Goal: Use online tool/utility: Utilize a website feature to perform a specific function

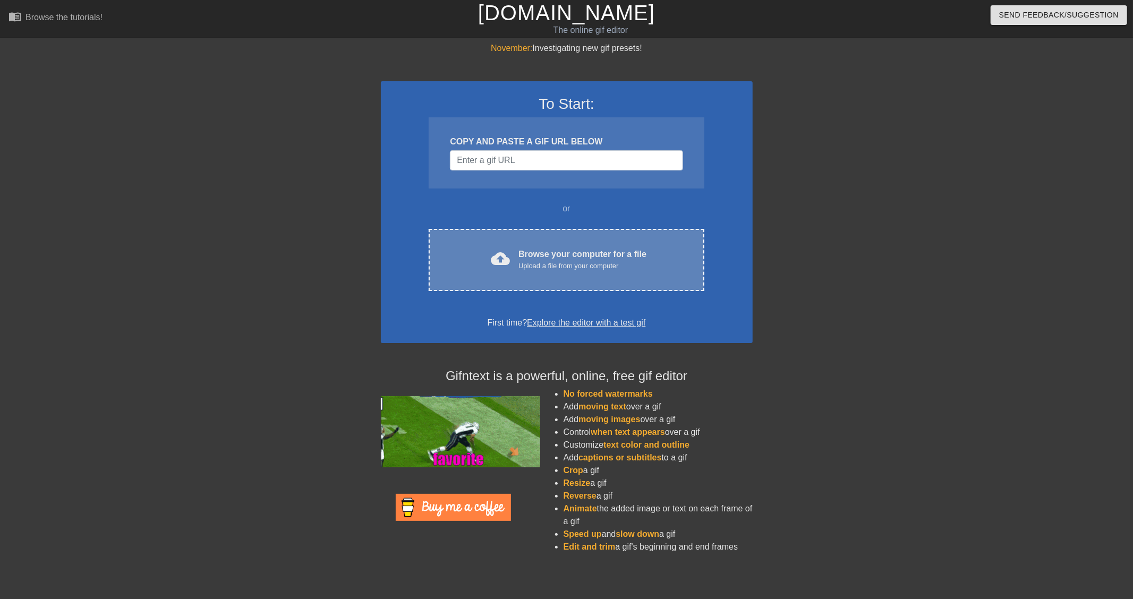
click at [574, 258] on div "Browse your computer for a file Upload a file from your computer" at bounding box center [582, 259] width 128 height 23
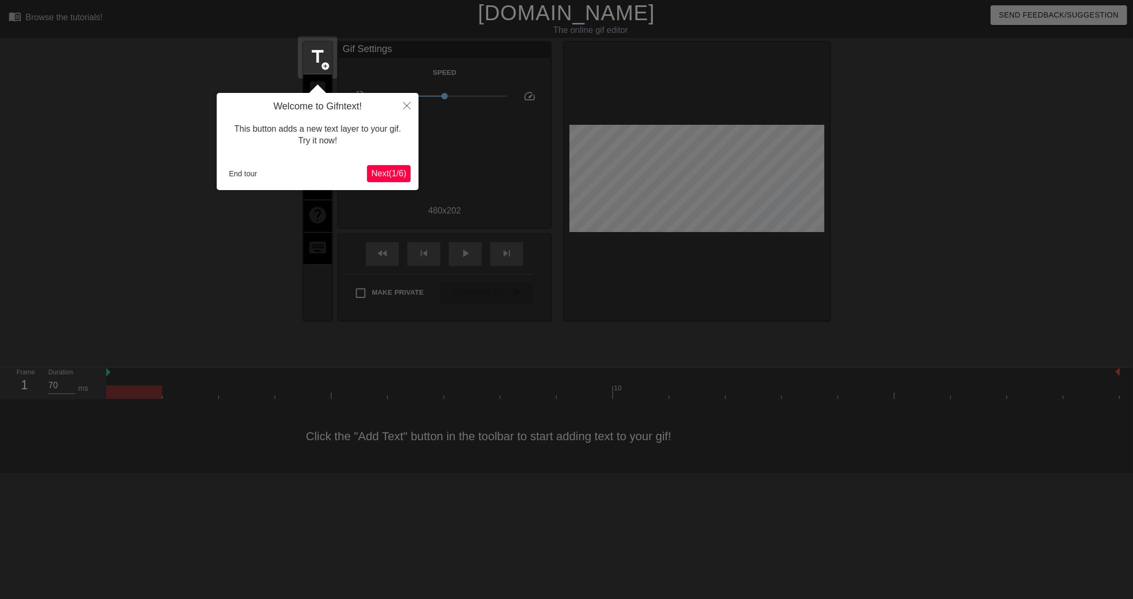
click at [388, 178] on span "Next ( 1 / 6 )" at bounding box center [388, 173] width 35 height 9
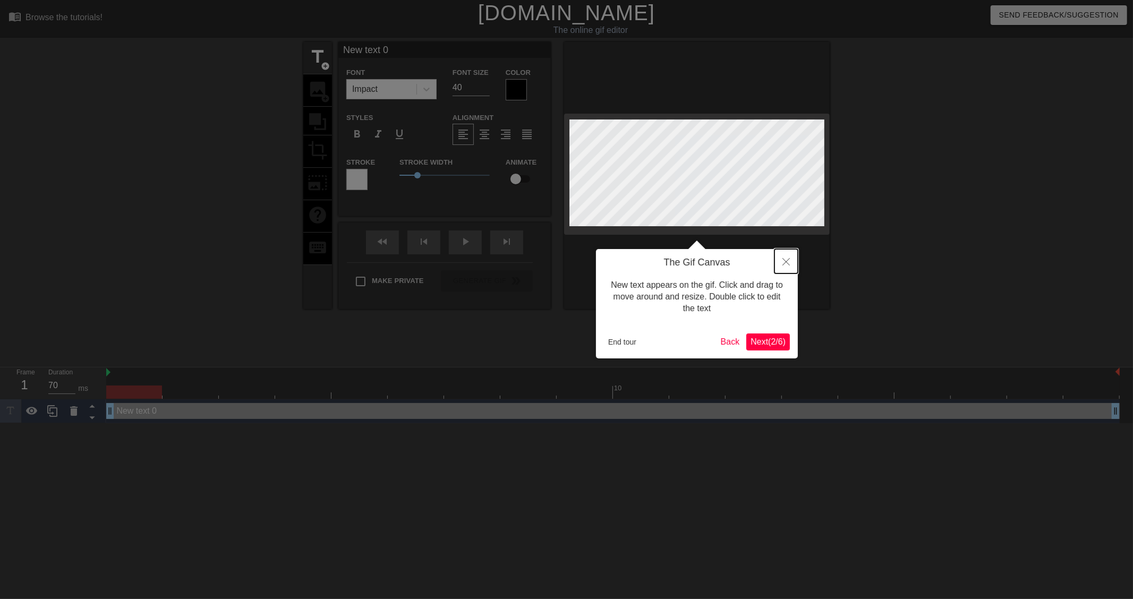
click at [786, 267] on button "Close" at bounding box center [785, 261] width 23 height 24
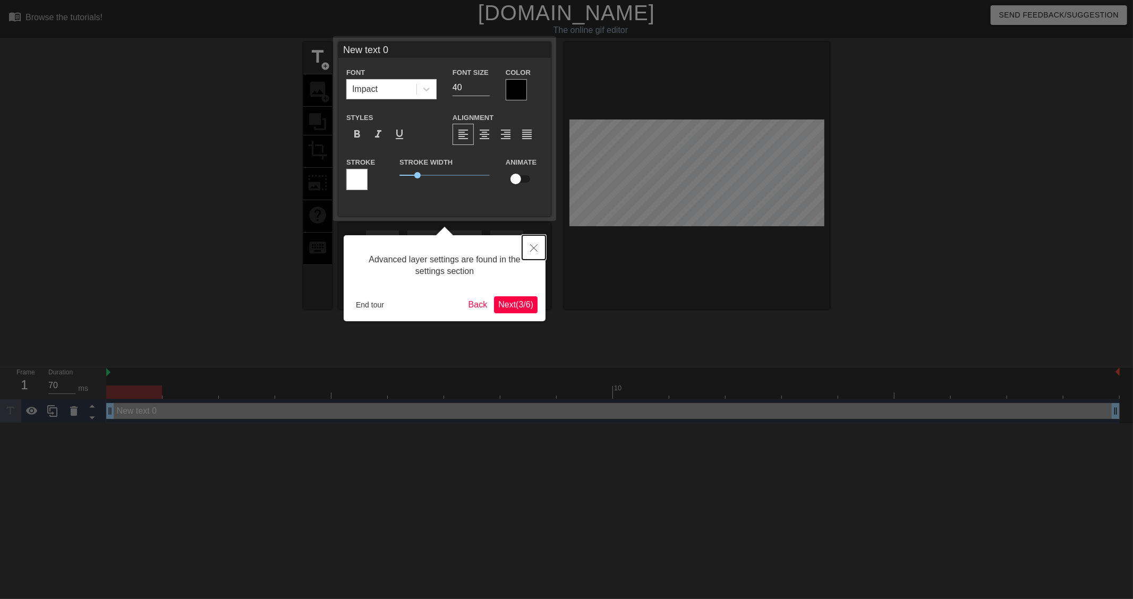
click at [527, 250] on button "Close" at bounding box center [533, 247] width 23 height 24
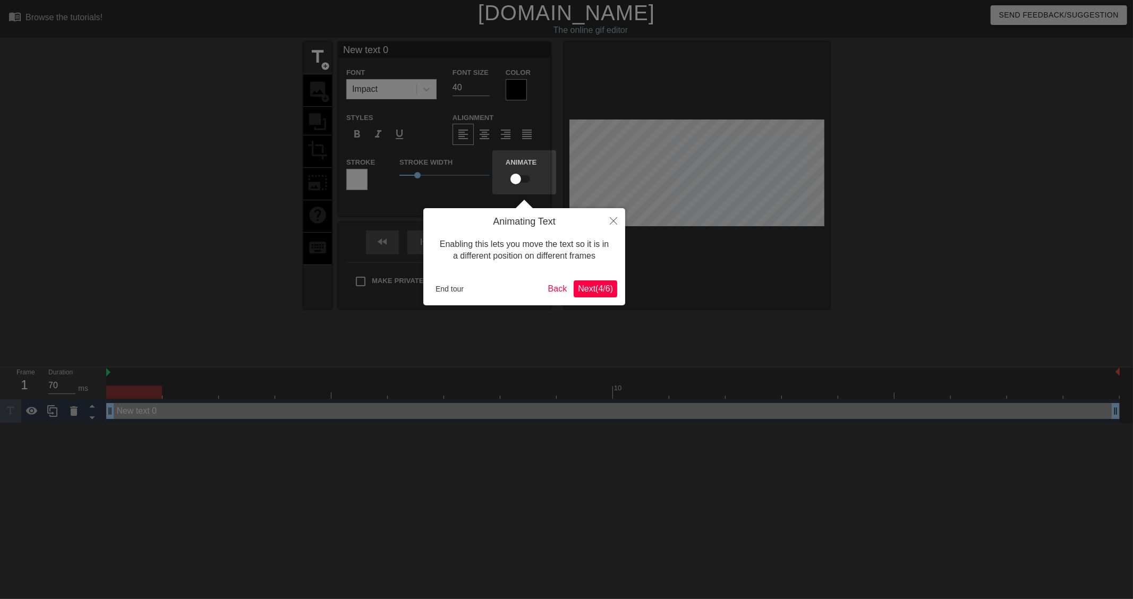
click at [586, 279] on div "Animating Text Enabling this lets you move the text so it is in a different pos…" at bounding box center [524, 256] width 202 height 97
click at [587, 286] on span "Next ( 4 / 6 )" at bounding box center [595, 288] width 35 height 9
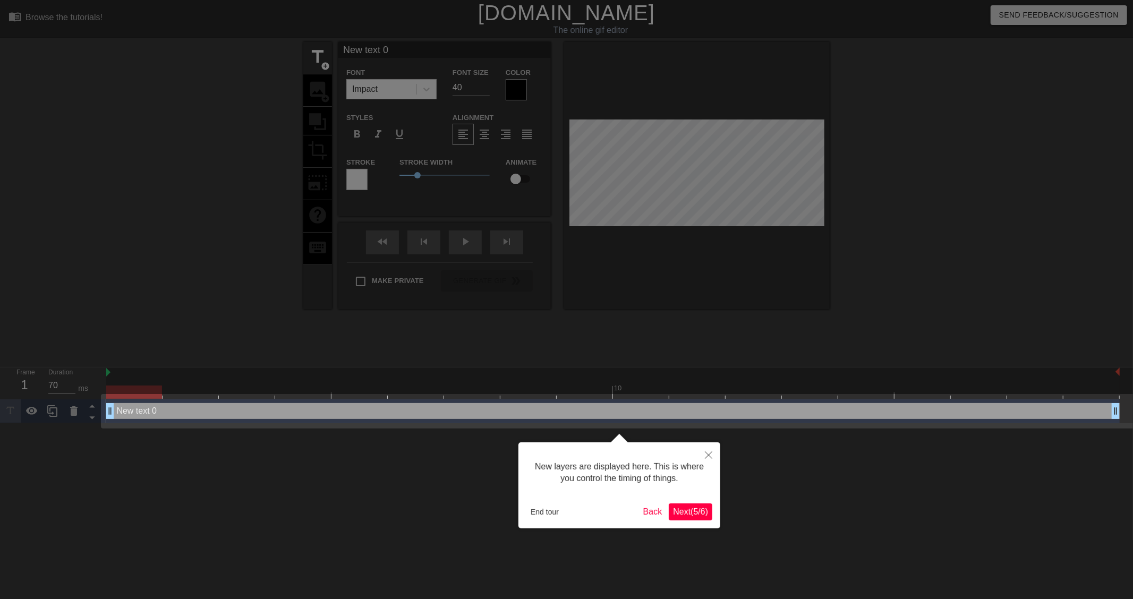
click at [717, 523] on div "New layers are displayed here. This is where you control the timing of things. …" at bounding box center [619, 485] width 202 height 86
click at [697, 508] on span "Next ( 5 / 6 )" at bounding box center [690, 511] width 35 height 9
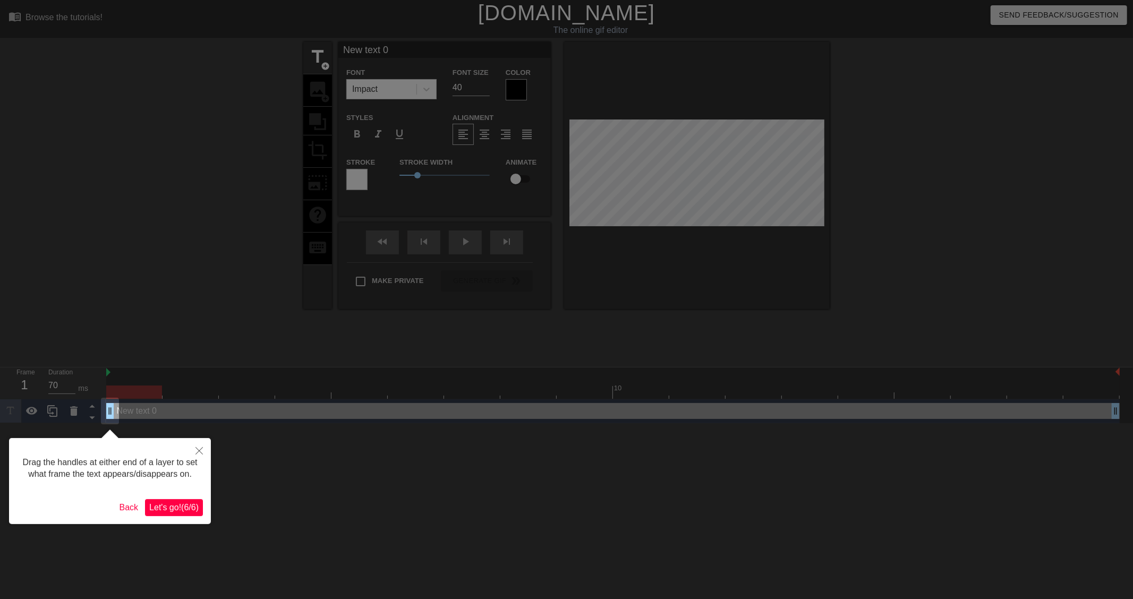
click at [172, 503] on span "Let's go! ( 6 / 6 )" at bounding box center [173, 507] width 49 height 9
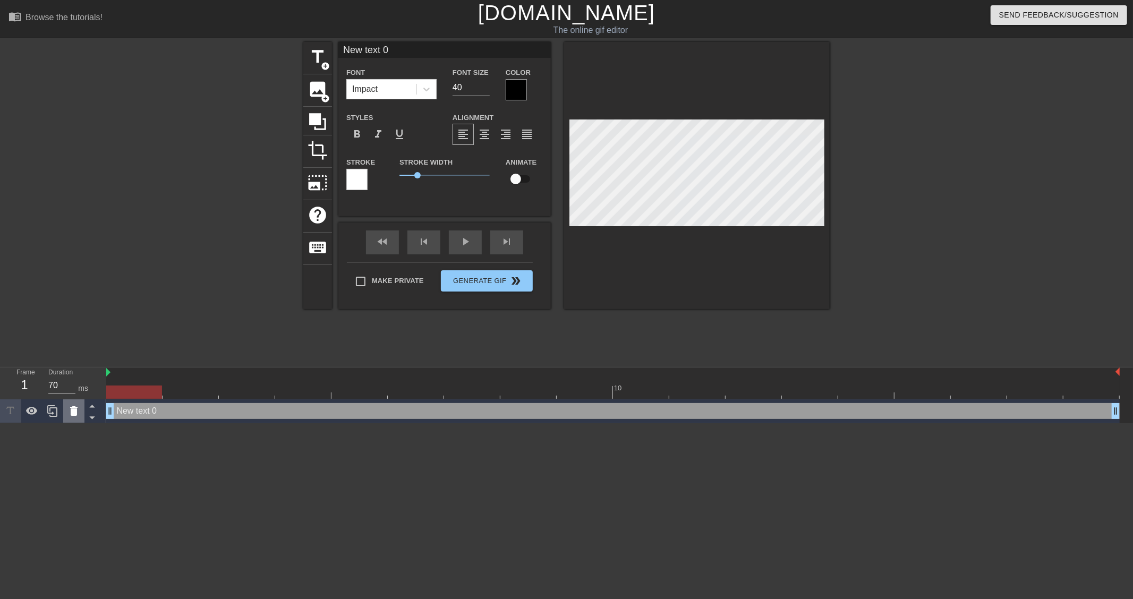
click at [64, 413] on div at bounding box center [73, 410] width 21 height 23
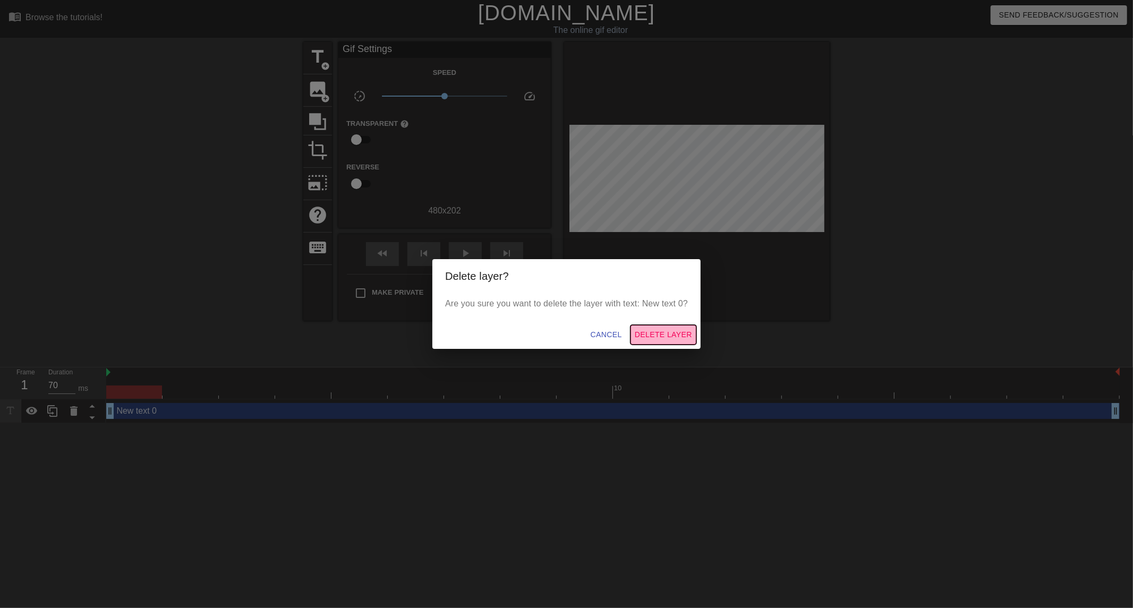
click at [685, 330] on span "Delete Layer" at bounding box center [663, 334] width 57 height 13
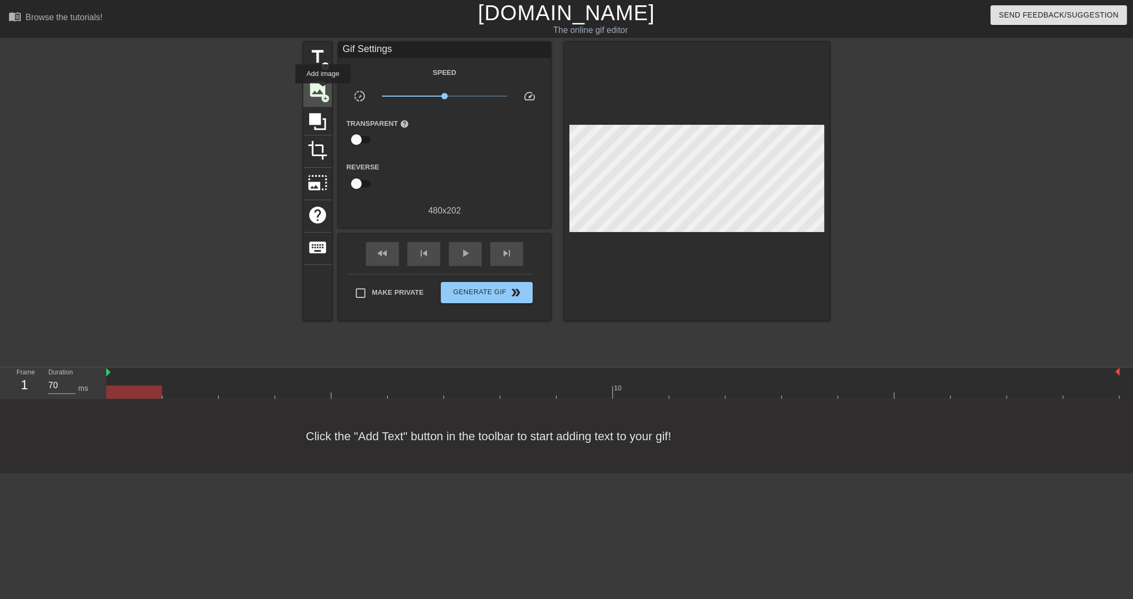
click at [323, 91] on span "image" at bounding box center [317, 89] width 20 height 20
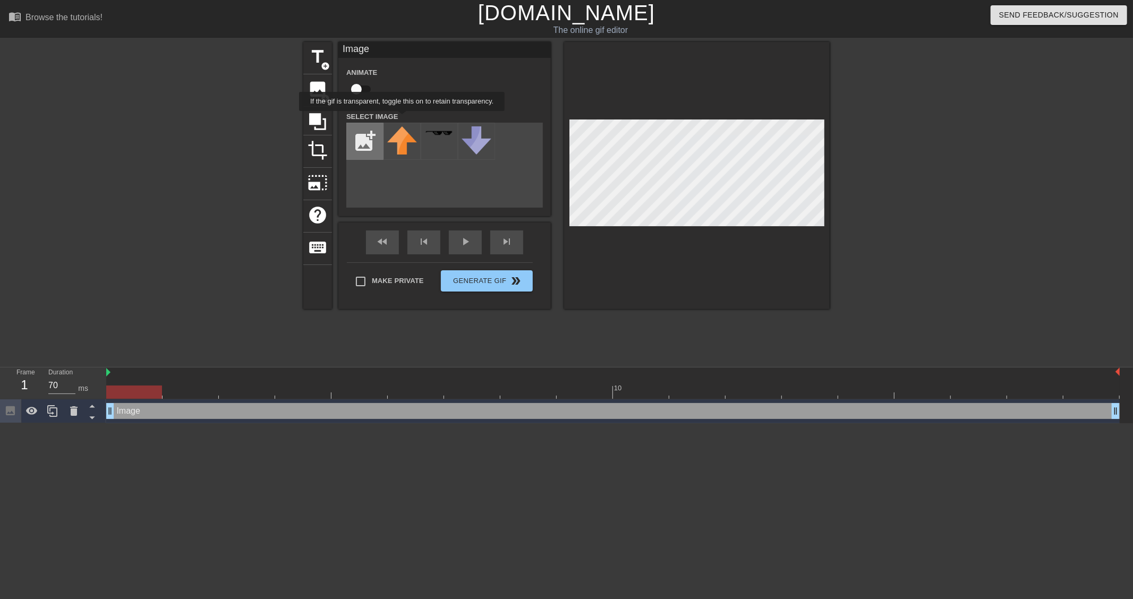
click at [369, 147] on input "file" at bounding box center [365, 141] width 36 height 36
click at [363, 142] on input "file" at bounding box center [365, 141] width 36 height 36
type input "C:\fakepath\image-removebg-preview (9).png"
click at [72, 415] on icon at bounding box center [73, 411] width 7 height 10
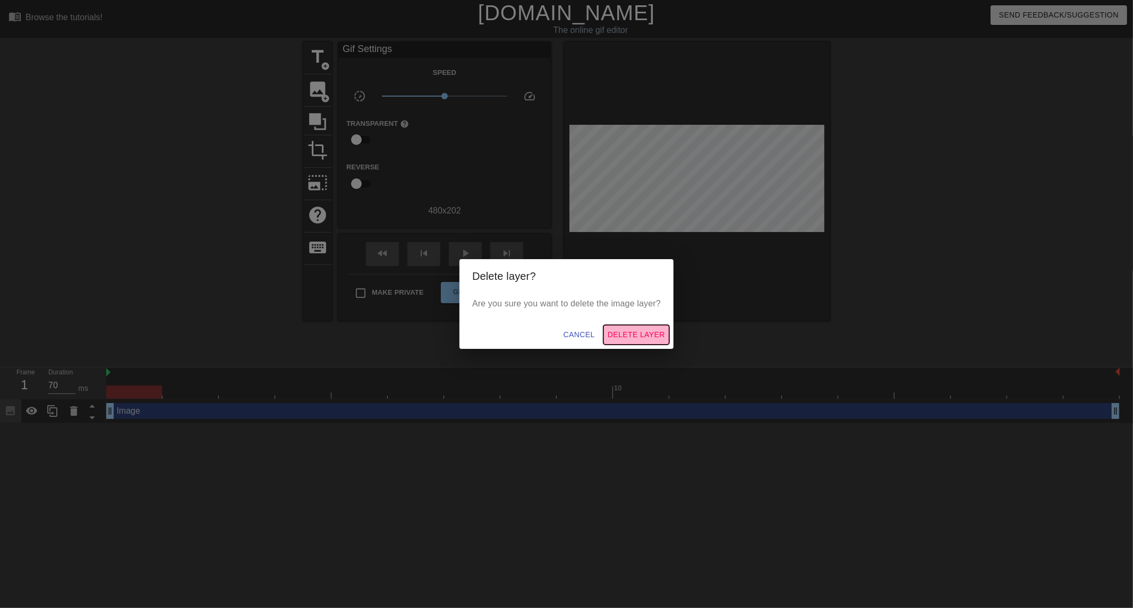
click at [614, 333] on span "Delete Layer" at bounding box center [636, 334] width 57 height 13
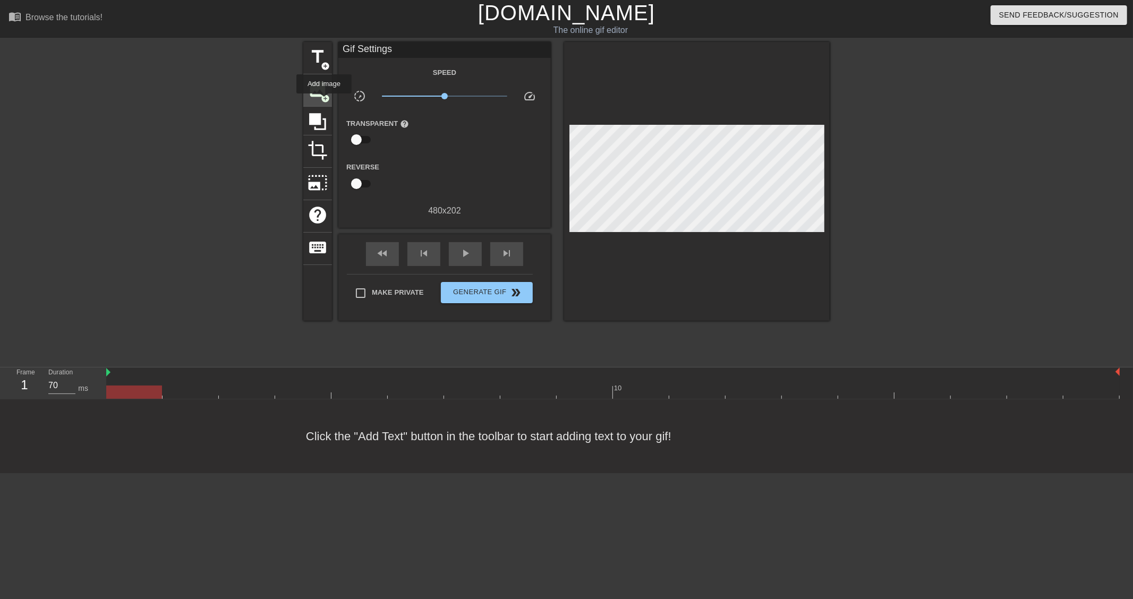
click at [324, 97] on span "add_circle" at bounding box center [325, 98] width 9 height 9
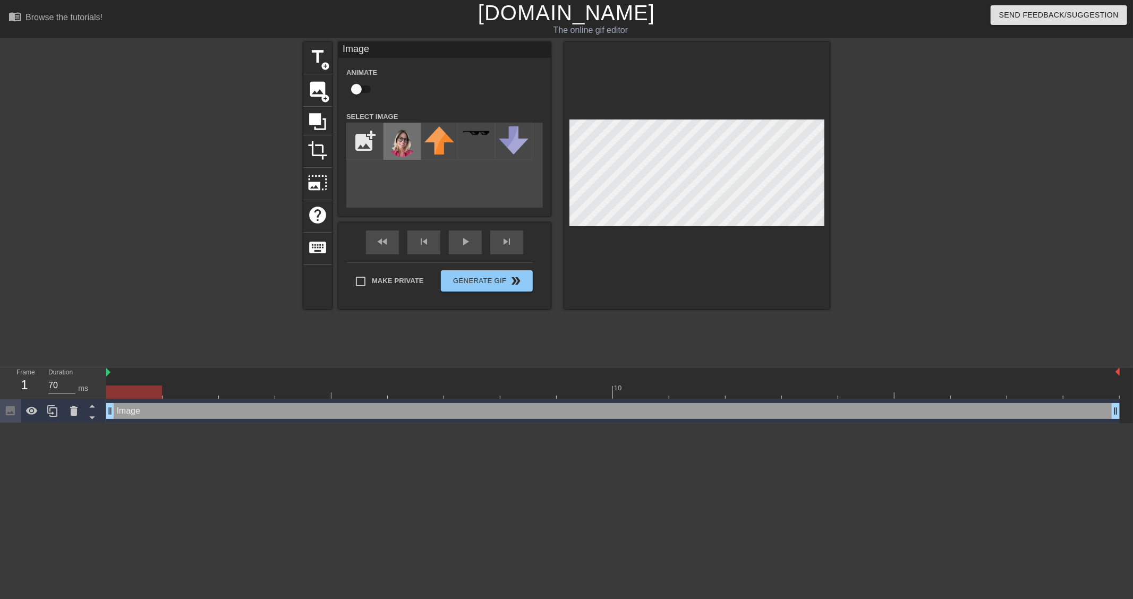
click at [404, 147] on img at bounding box center [402, 142] width 30 height 32
click at [113, 388] on div at bounding box center [134, 392] width 56 height 13
click at [130, 390] on div at bounding box center [134, 392] width 56 height 13
click at [173, 390] on div at bounding box center [612, 392] width 1013 height 13
click at [242, 391] on div at bounding box center [612, 392] width 1013 height 13
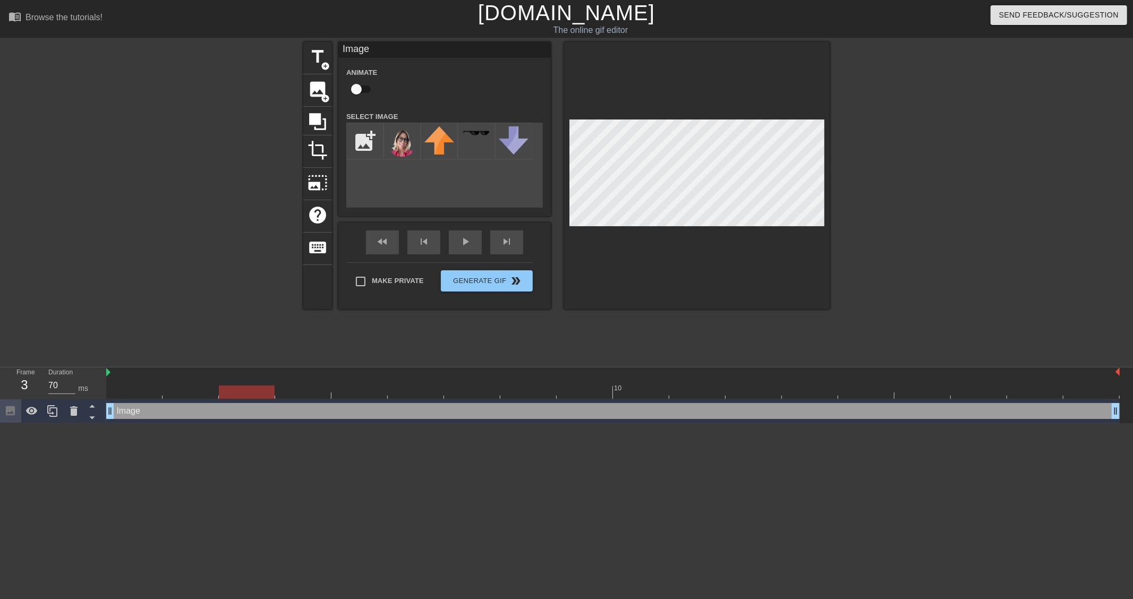
drag, startPoint x: 310, startPoint y: 388, endPoint x: 374, endPoint y: 354, distance: 72.0
click at [311, 388] on div at bounding box center [612, 392] width 1013 height 13
click at [360, 388] on div at bounding box center [612, 392] width 1013 height 13
drag, startPoint x: 360, startPoint y: 390, endPoint x: 382, endPoint y: 390, distance: 22.8
click at [382, 390] on div at bounding box center [359, 392] width 56 height 13
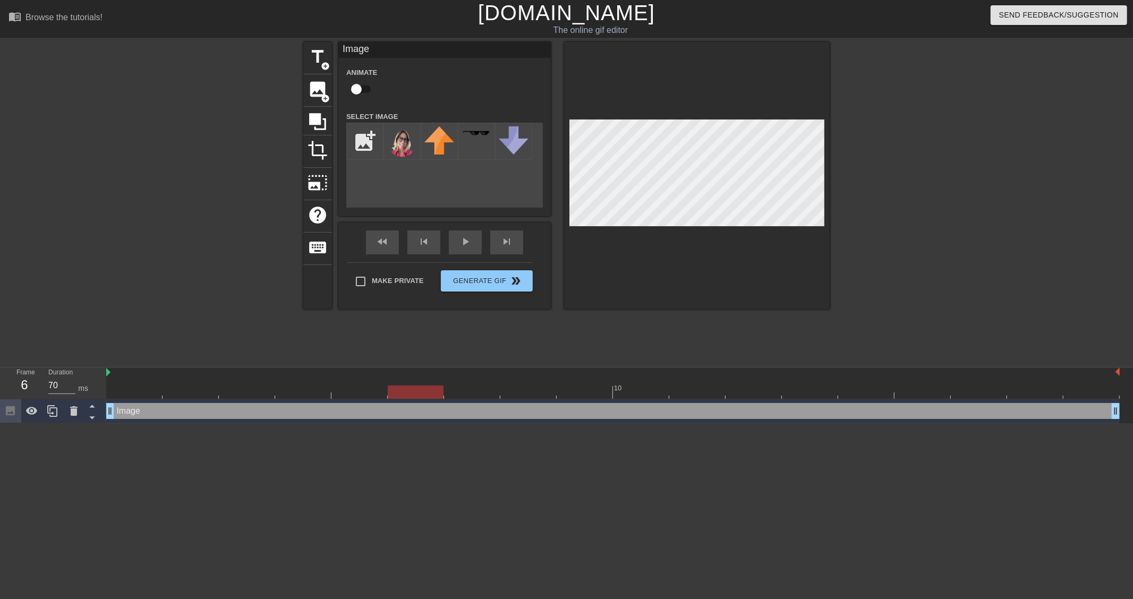
click at [412, 391] on div at bounding box center [612, 392] width 1013 height 13
click at [482, 397] on div at bounding box center [612, 392] width 1013 height 13
click at [549, 396] on div at bounding box center [612, 392] width 1013 height 13
click at [596, 396] on div at bounding box center [612, 392] width 1013 height 13
click at [643, 393] on div at bounding box center [612, 392] width 1013 height 13
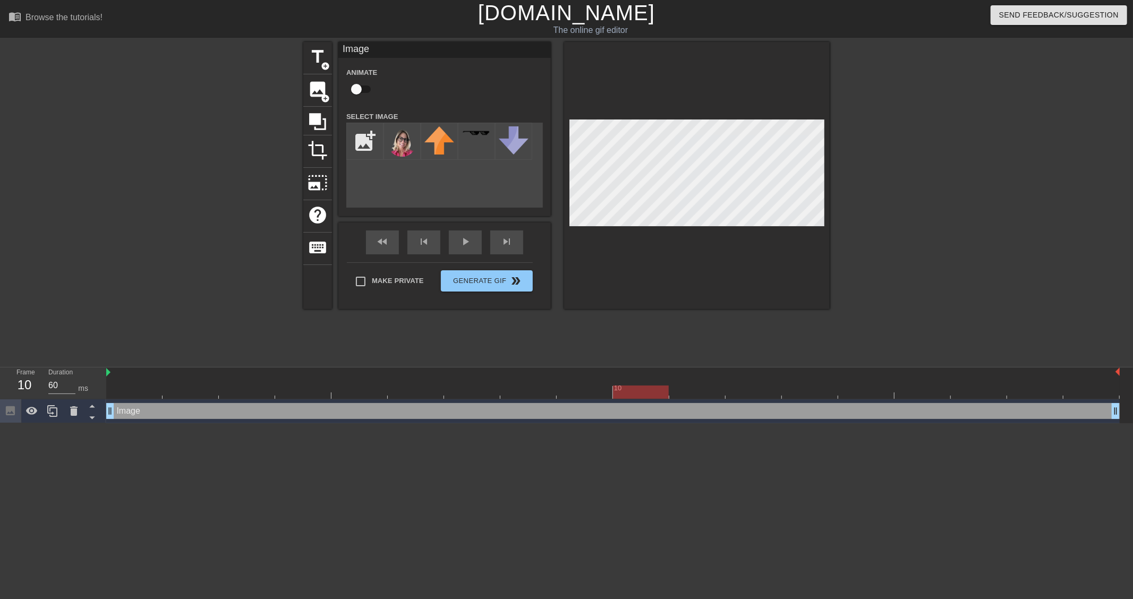
click at [689, 389] on div at bounding box center [612, 392] width 1013 height 13
click at [738, 380] on div at bounding box center [753, 384] width 56 height 13
click at [803, 386] on div at bounding box center [612, 392] width 1013 height 13
click at [858, 389] on div at bounding box center [612, 392] width 1013 height 13
click at [908, 383] on div at bounding box center [922, 384] width 56 height 13
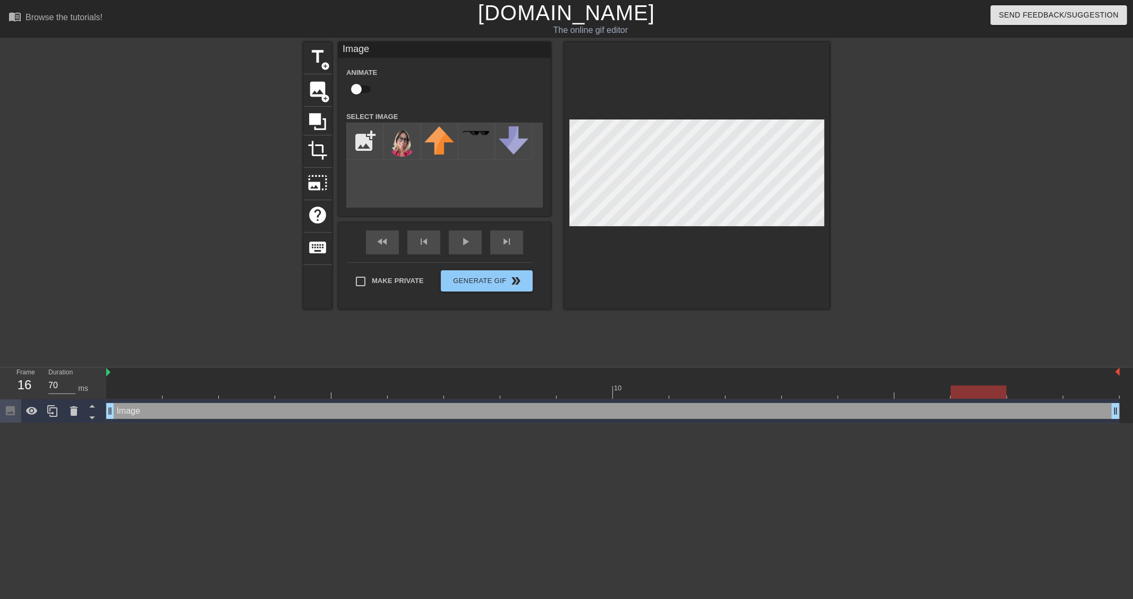
click at [982, 391] on div at bounding box center [612, 392] width 1013 height 13
click at [1042, 392] on div at bounding box center [612, 392] width 1013 height 13
click at [1084, 393] on div at bounding box center [612, 392] width 1013 height 13
click at [974, 242] on div at bounding box center [921, 201] width 159 height 319
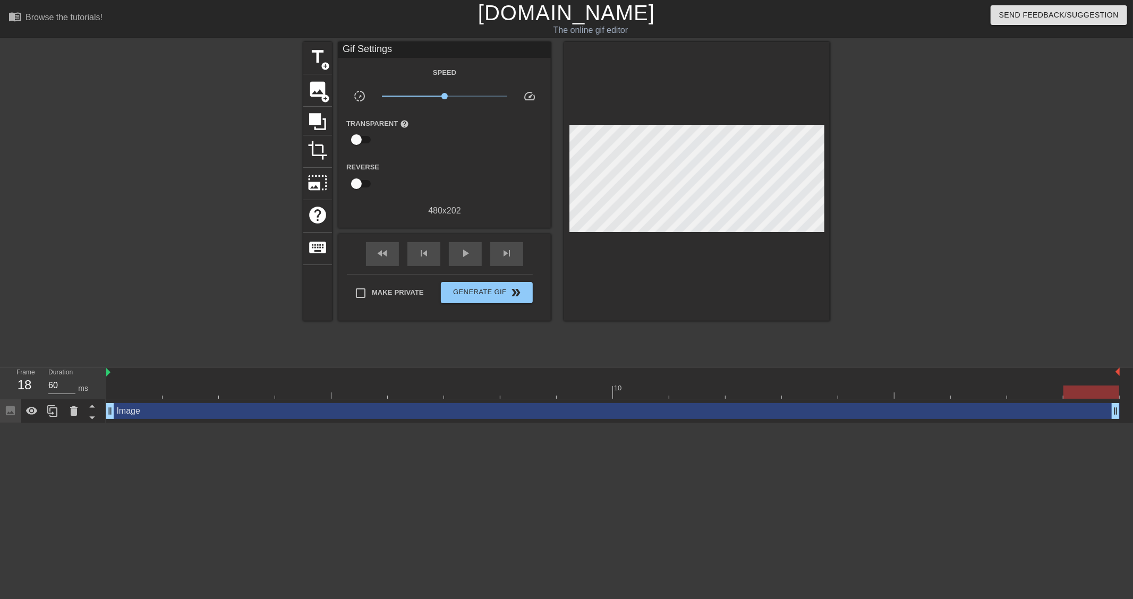
type input "70"
click at [110, 373] on img at bounding box center [108, 372] width 4 height 8
